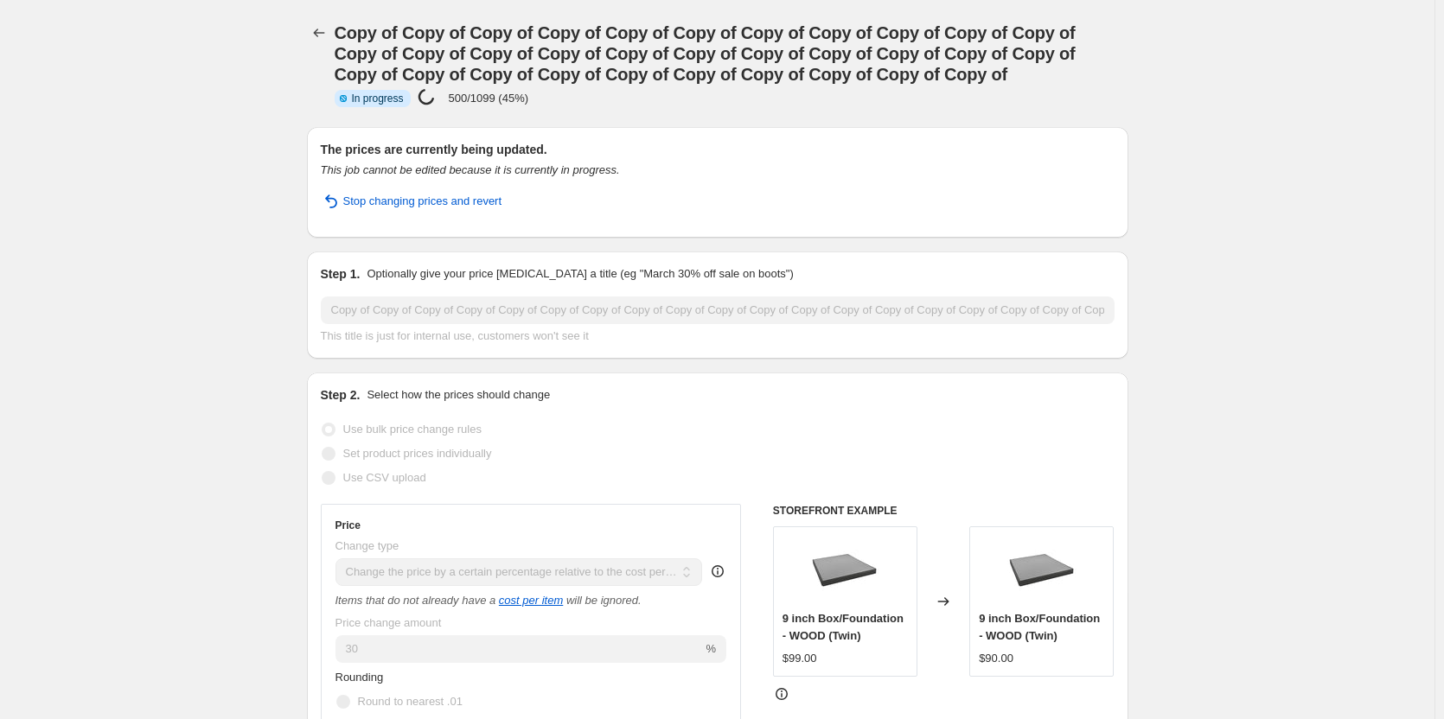
select select "pc"
select select "remove"
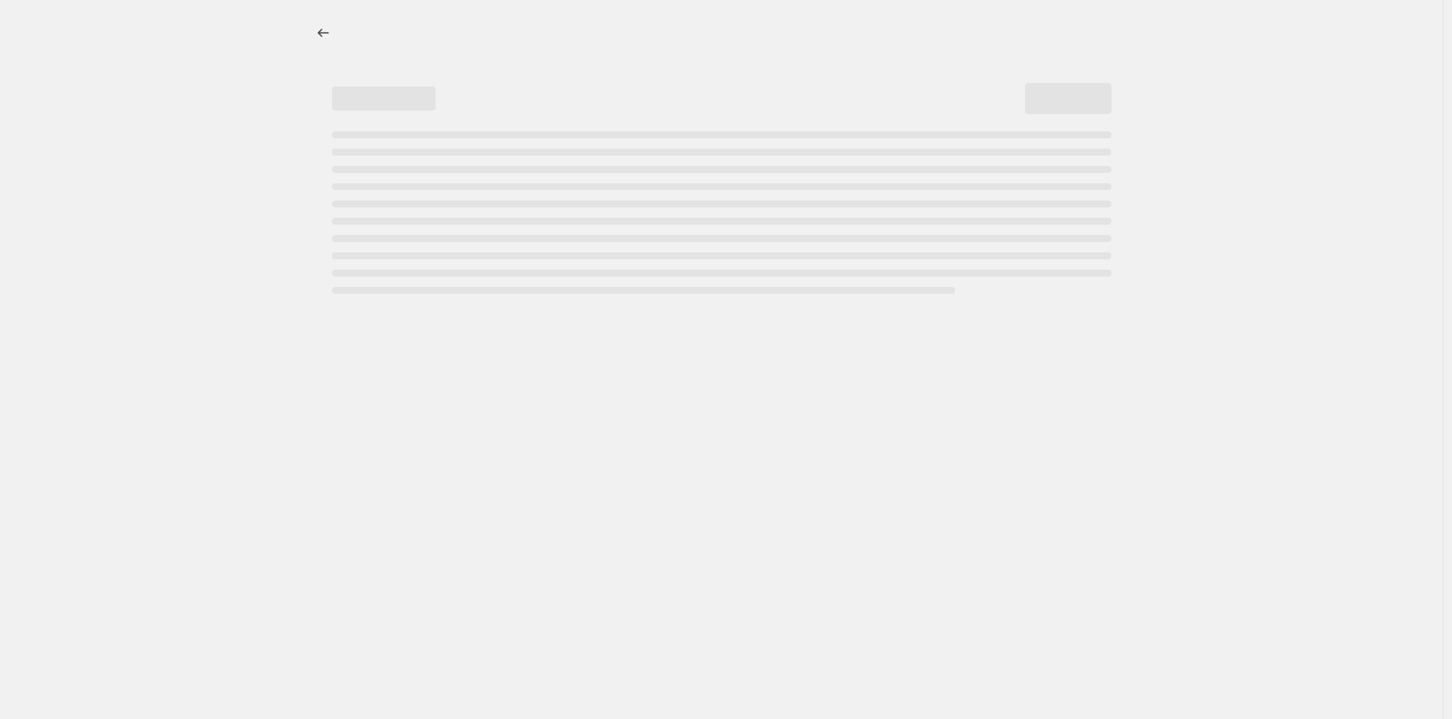
select select "pc"
select select "remove"
